Goal: Task Accomplishment & Management: Manage account settings

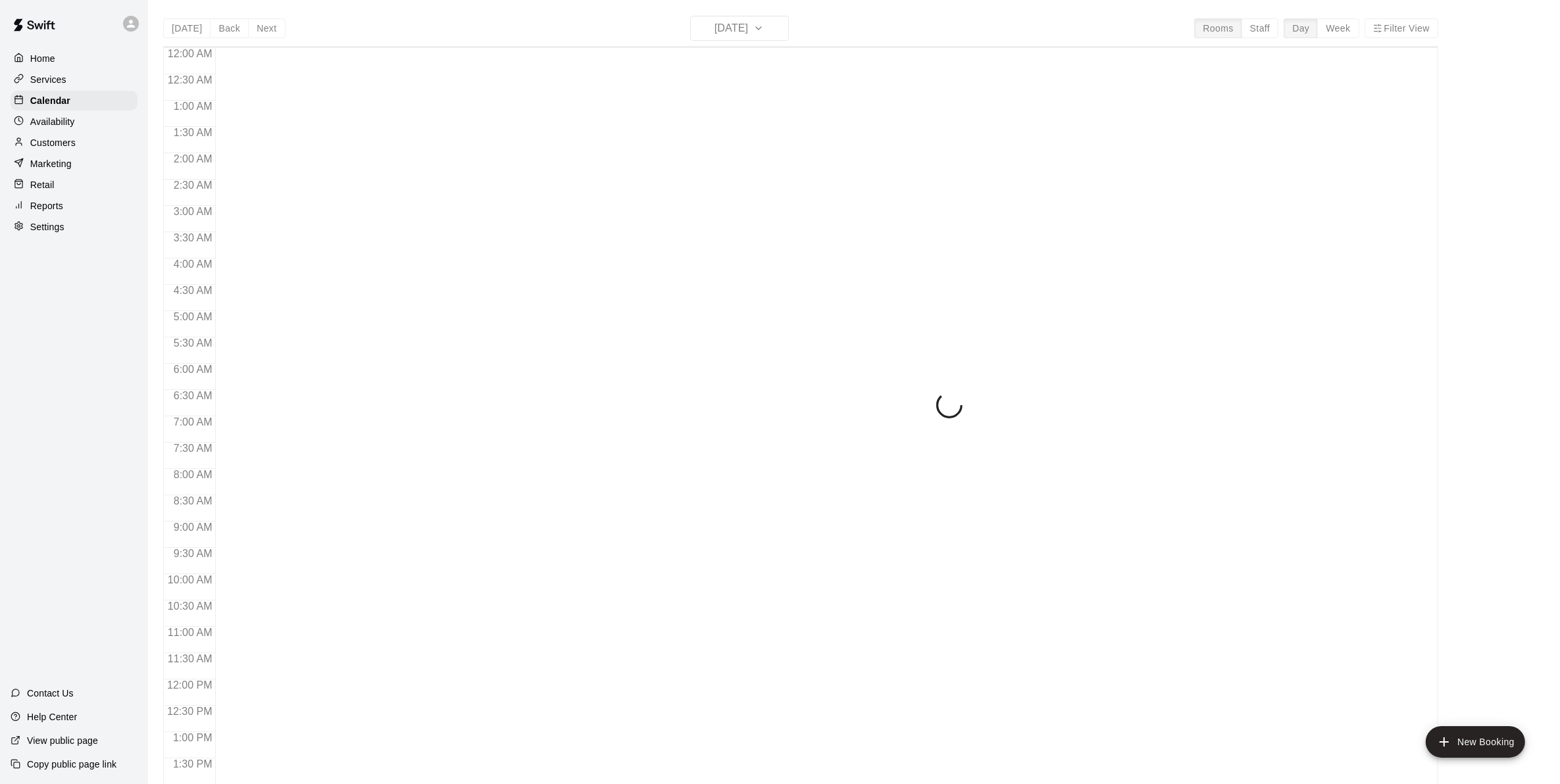
scroll to position [511, 0]
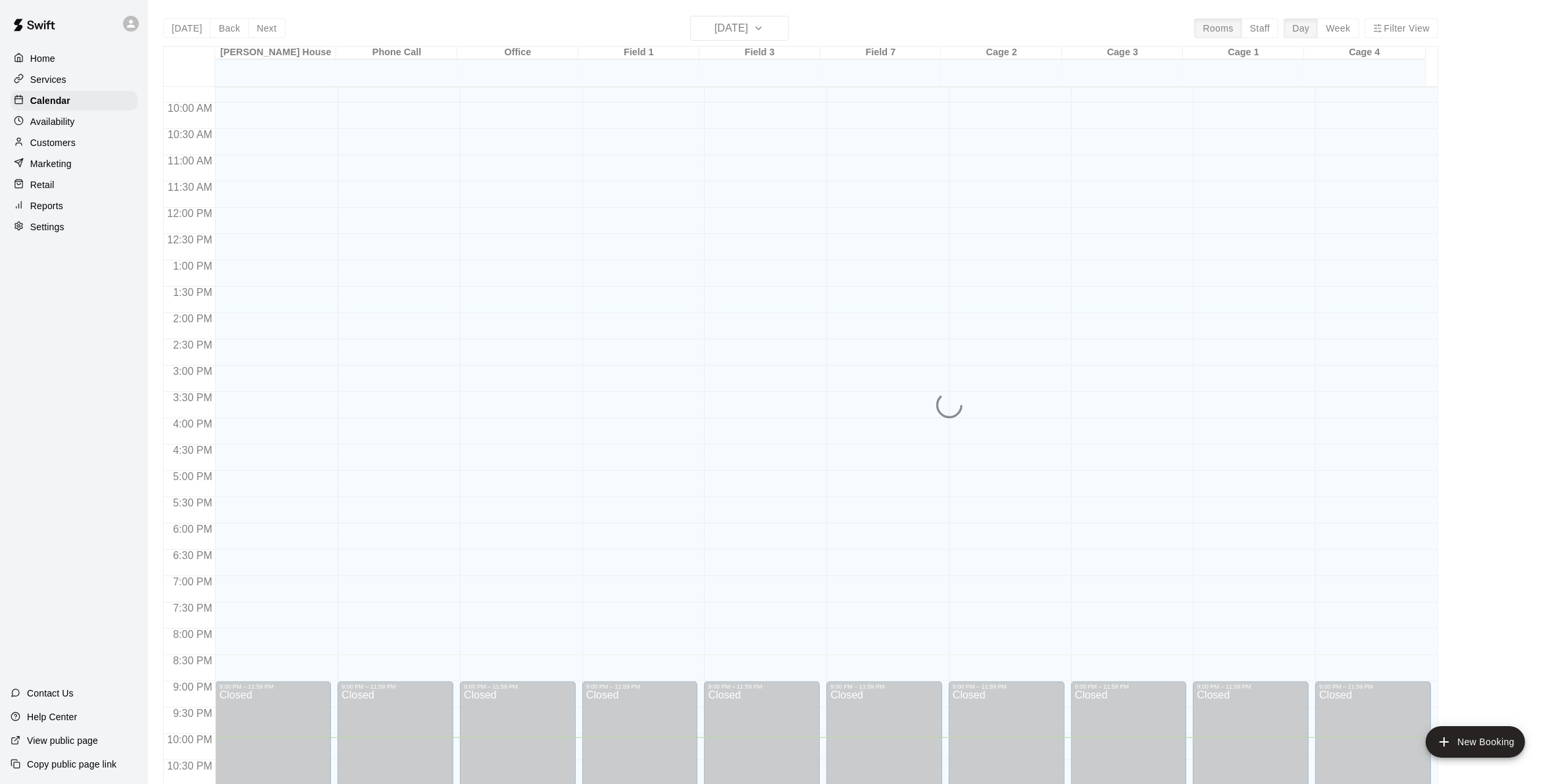
click at [1352, 31] on div "Today Back Next Monday Aug 18 Rooms Staff Day Week Filter View Bryan House 18 M…" at bounding box center [801, 408] width 1275 height 784
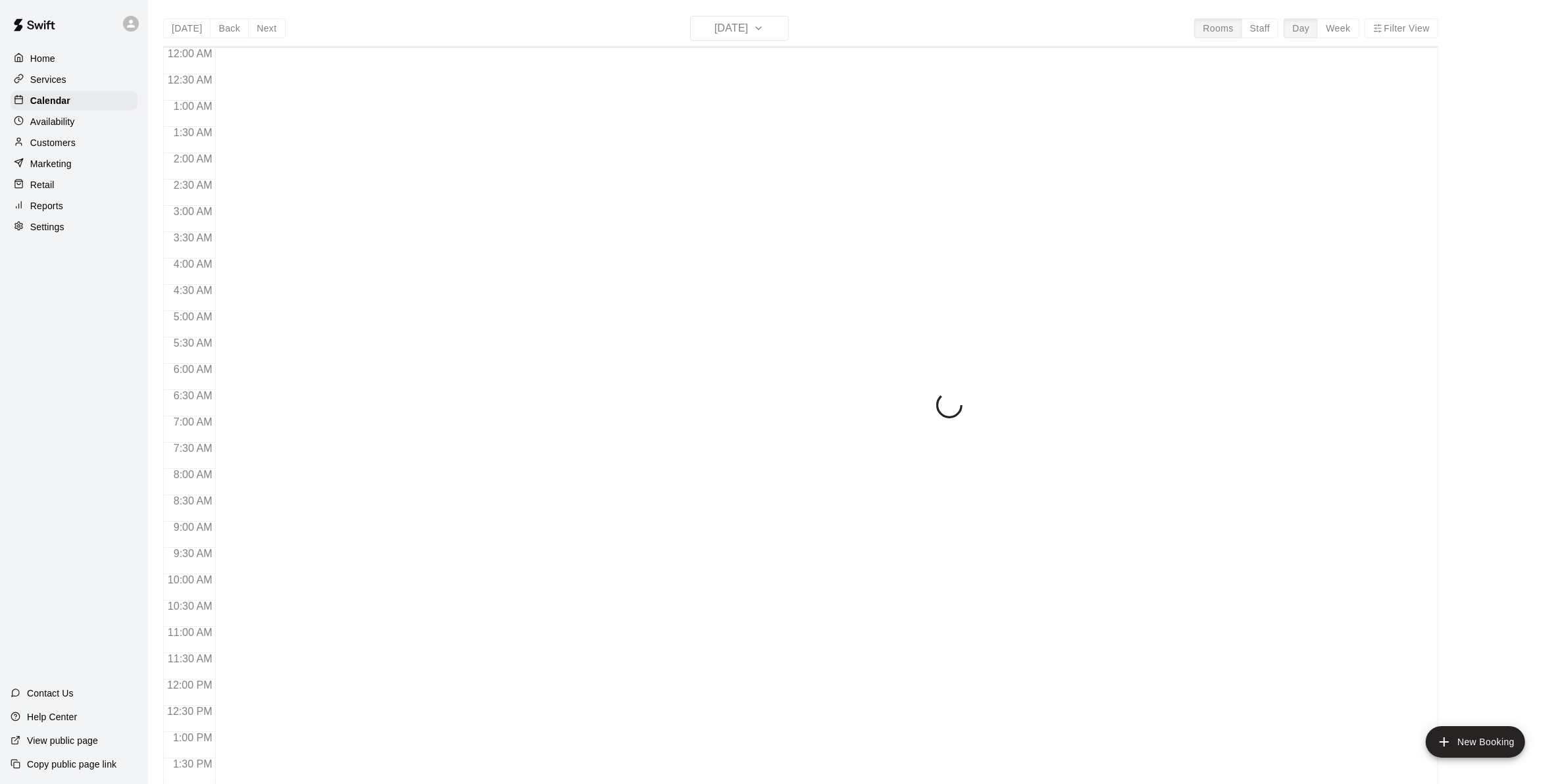
scroll to position [511, 0]
